Goal: Find contact information: Find contact information

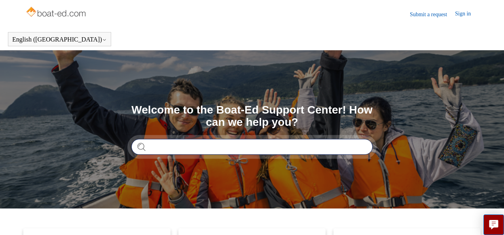
click at [187, 147] on input "Search" at bounding box center [251, 147] width 241 height 16
type input "**********"
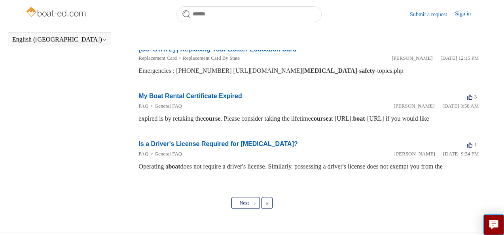
scroll to position [483, 0]
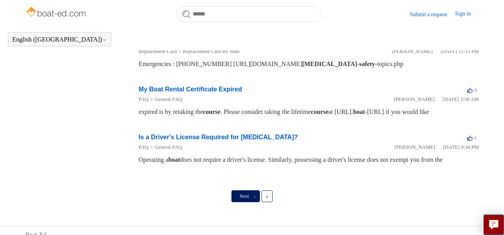
click at [247, 193] on span "Next" at bounding box center [244, 196] width 9 height 6
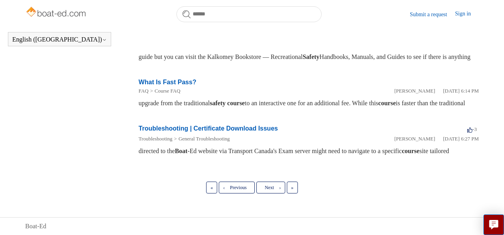
scroll to position [493, 0]
click at [278, 187] on link "Next ›" at bounding box center [270, 187] width 28 height 12
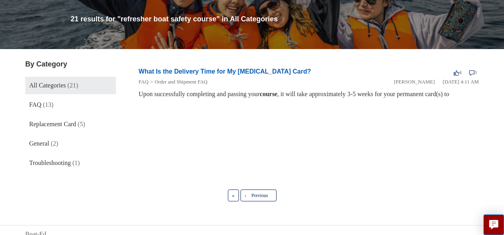
scroll to position [98, 0]
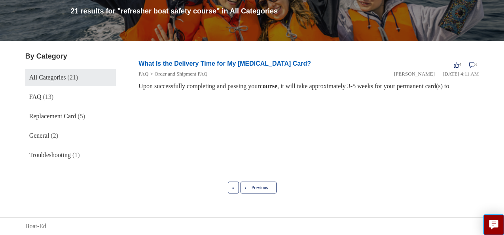
click at [59, 76] on span "All Categories" at bounding box center [47, 77] width 37 height 7
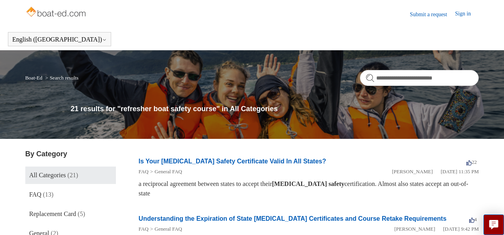
click at [434, 15] on link "Submit a request" at bounding box center [432, 14] width 45 height 8
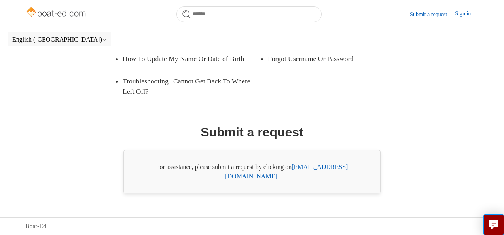
scroll to position [190, 0]
click at [310, 176] on link "[EMAIL_ADDRESS][DOMAIN_NAME]" at bounding box center [286, 171] width 123 height 16
